Goal: Task Accomplishment & Management: Manage account settings

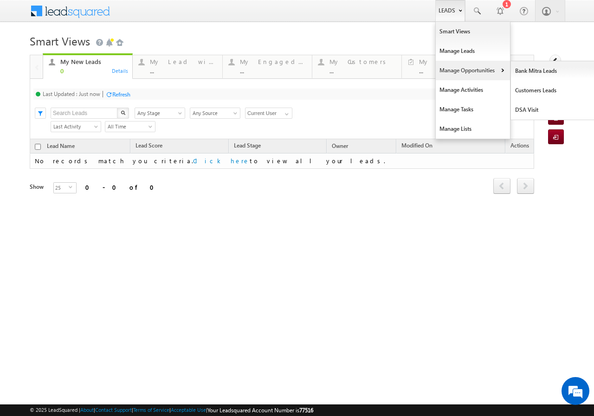
click at [469, 71] on link "Manage Opportunities" at bounding box center [473, 70] width 74 height 19
click at [531, 89] on link "Customers Leads" at bounding box center [553, 90] width 85 height 19
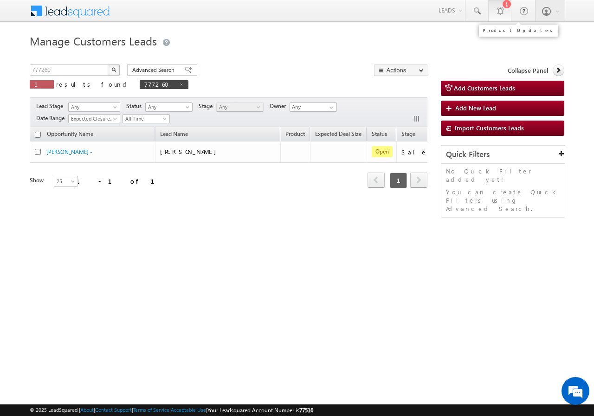
click at [498, 14] on div at bounding box center [499, 10] width 9 height 9
click at [78, 73] on input "777260" at bounding box center [69, 69] width 79 height 11
paste input "82193"
click at [107, 68] on input "782193" at bounding box center [69, 69] width 79 height 11
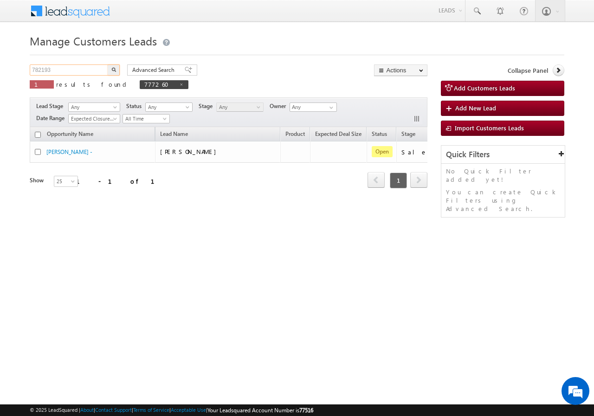
type input "782193"
click at [110, 69] on button "button" at bounding box center [114, 69] width 12 height 11
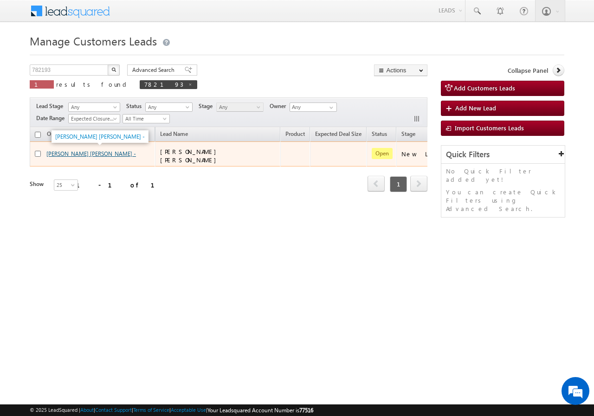
click at [71, 154] on link "Shri Devaji Bapurav Gaidhane -" at bounding box center [91, 153] width 90 height 7
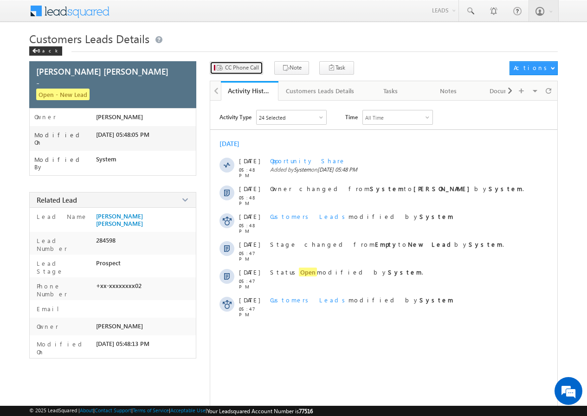
click at [243, 73] on button "CC Phone Call" at bounding box center [236, 67] width 53 height 13
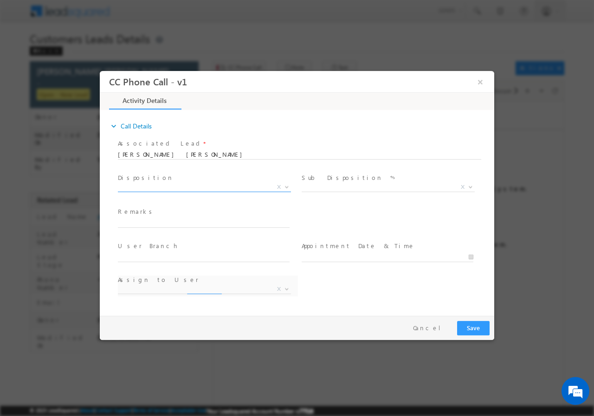
click at [156, 185] on span "X" at bounding box center [204, 186] width 173 height 9
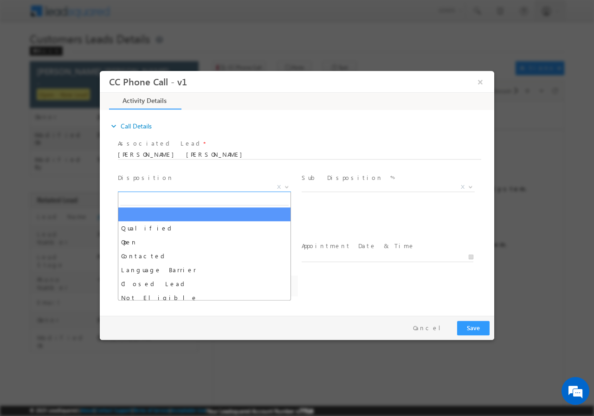
select select "kamlesh.dhakate@sgrlimited.in"
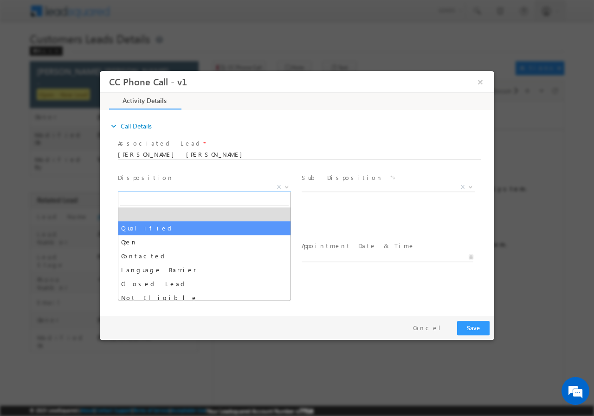
select select "Qualified"
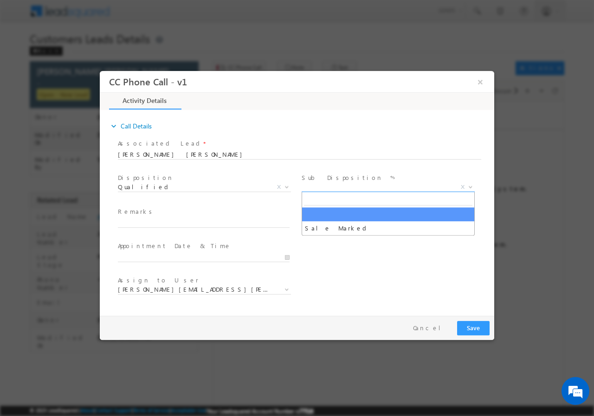
click at [333, 183] on span "X" at bounding box center [388, 186] width 173 height 9
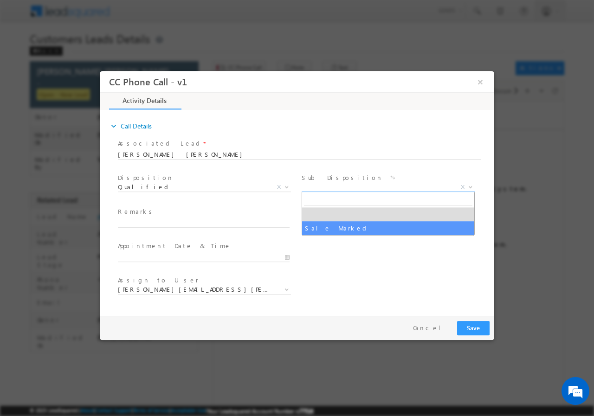
select select "Sale Marked"
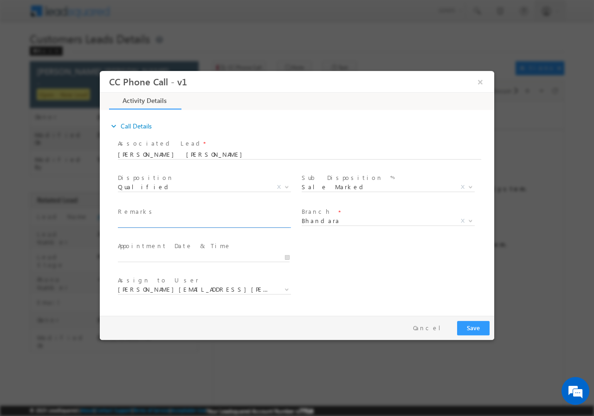
click at [170, 219] on input "text" at bounding box center [204, 222] width 172 height 9
paste input "782193//VB_Know_More//Shri Devaji Bapurav Gaidhane//9823555902//flat purchase//…"
type input "782193//VB_Know_More//Shri Devaji Bapurav Gaidhane//9823555902//flat purchase//…"
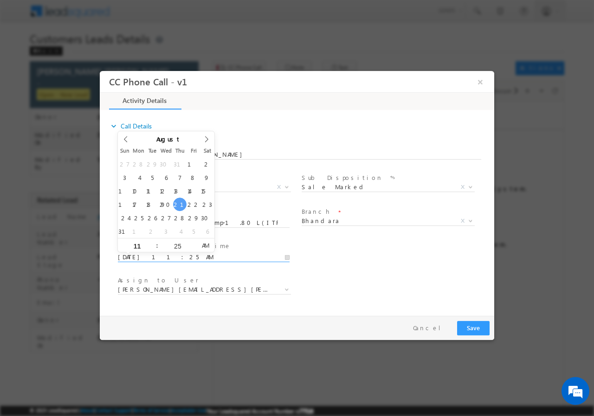
click at [288, 255] on input "08/21/2025 11:25 AM" at bounding box center [204, 256] width 172 height 9
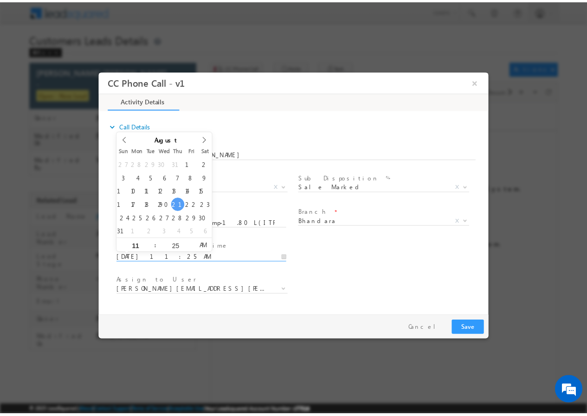
scroll to position [0, 0]
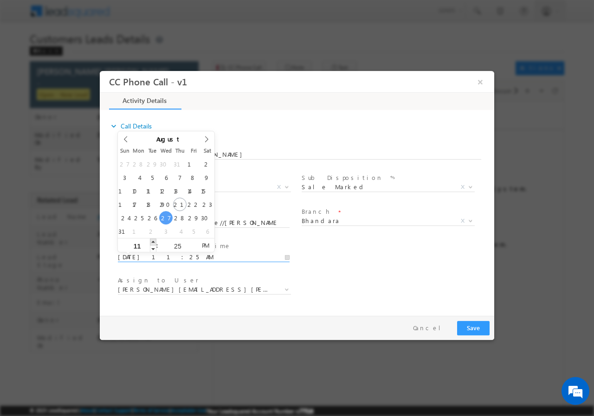
type input "08/27/2025 12:25 PM"
type input "12"
click at [155, 241] on span at bounding box center [153, 241] width 6 height 7
click at [175, 244] on input "25" at bounding box center [177, 246] width 39 height 6
click at [175, 243] on input "25" at bounding box center [177, 246] width 39 height 6
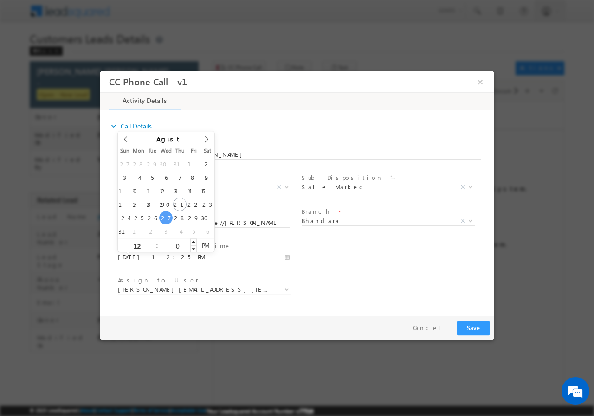
type input "00"
type input "08/27/2025 12:00 PM"
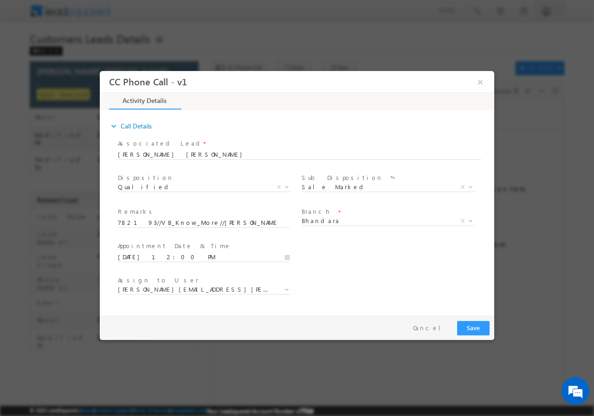
click at [379, 268] on div "User Branch * Appointment Date & Time * 08/27/2025 12:00 PM" at bounding box center [305, 256] width 378 height 34
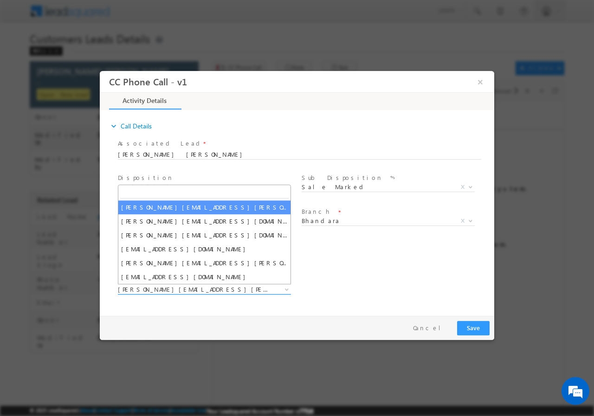
click at [178, 288] on span "kamlesh.dhakate@sgrlimited.in" at bounding box center [193, 289] width 151 height 8
type input "ashish.bhati@sgrlimited.in"
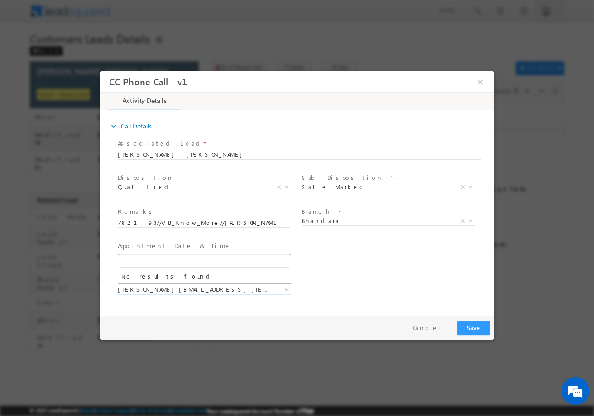
click at [355, 269] on div "User Branch * Appointment Date & Time * 08/27/2025 12:00 PM" at bounding box center [305, 256] width 378 height 34
click at [471, 327] on button "Save" at bounding box center [473, 328] width 32 height 14
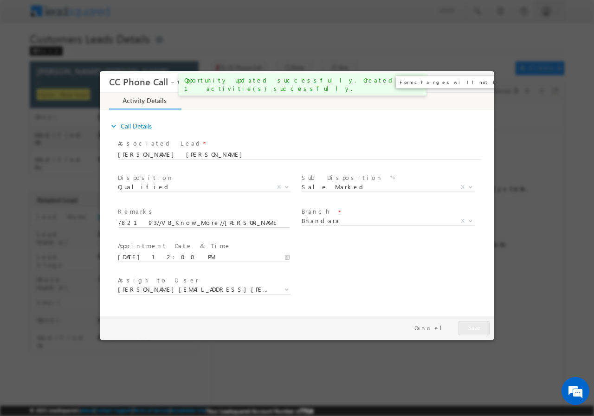
click at [479, 81] on button "×" at bounding box center [480, 81] width 16 height 17
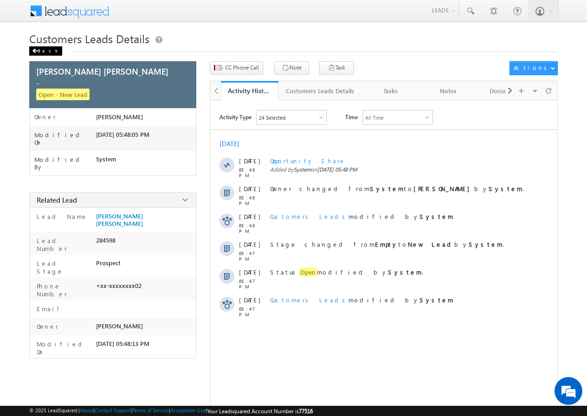
click at [39, 50] on div "Back" at bounding box center [45, 50] width 33 height 9
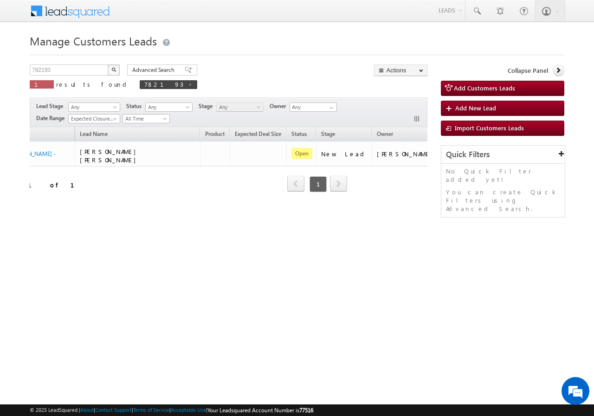
scroll to position [0, 87]
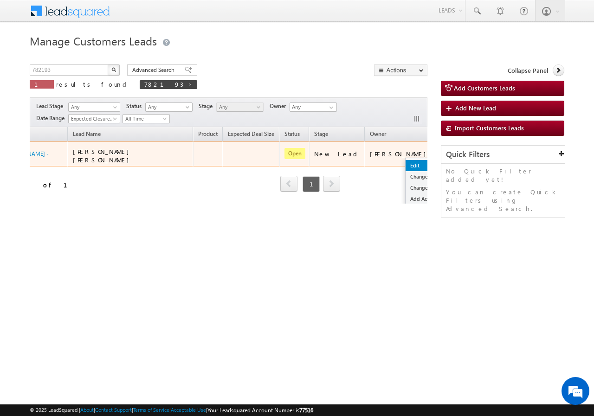
click at [406, 163] on link "Edit" at bounding box center [429, 165] width 46 height 11
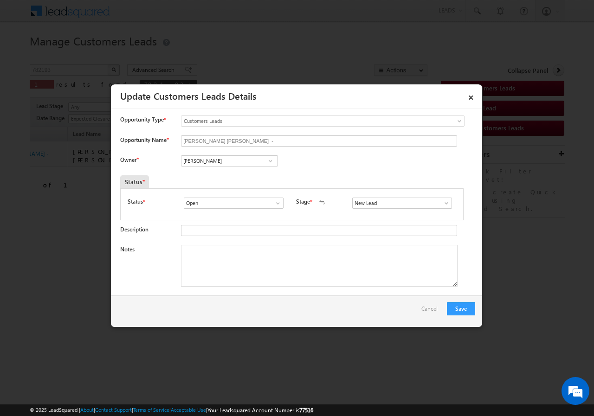
scroll to position [0, 0]
click at [236, 258] on textarea "Notes" at bounding box center [319, 266] width 277 height 42
paste textarea "782193//VB_Know_More//Shri Devaji Bapurav Gaidhane//9823555902//flat purchase//…"
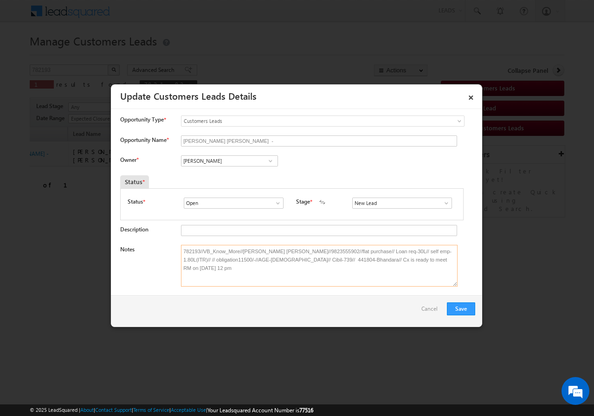
type textarea "782193//VB_Know_More//Shri Devaji Bapurav Gaidhane//9823555902//flat purchase//…"
click at [213, 166] on input "Vikas Halwai" at bounding box center [229, 160] width 97 height 11
paste input "ashish.bhati@sgrlimited.in"
click at [208, 175] on span "ashish.bhati@sgrlimited.in" at bounding box center [227, 178] width 84 height 7
type input "Ashish Kailash Bhati"
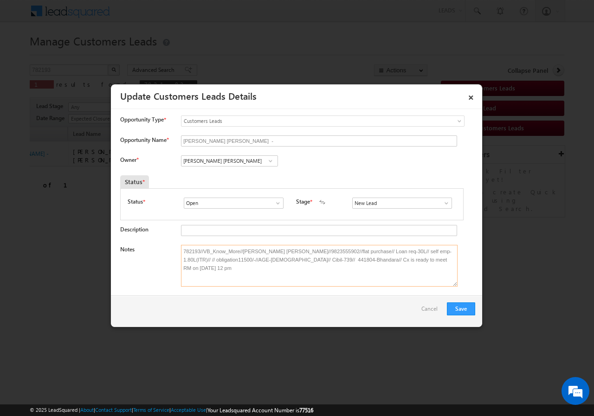
click at [273, 267] on textarea "782193//VB_Know_More//Shri Devaji Bapurav Gaidhane//9823555902//flat purchase//…" at bounding box center [319, 266] width 277 height 42
click at [460, 309] on button "Save" at bounding box center [461, 309] width 28 height 13
